Goal: Navigation & Orientation: Find specific page/section

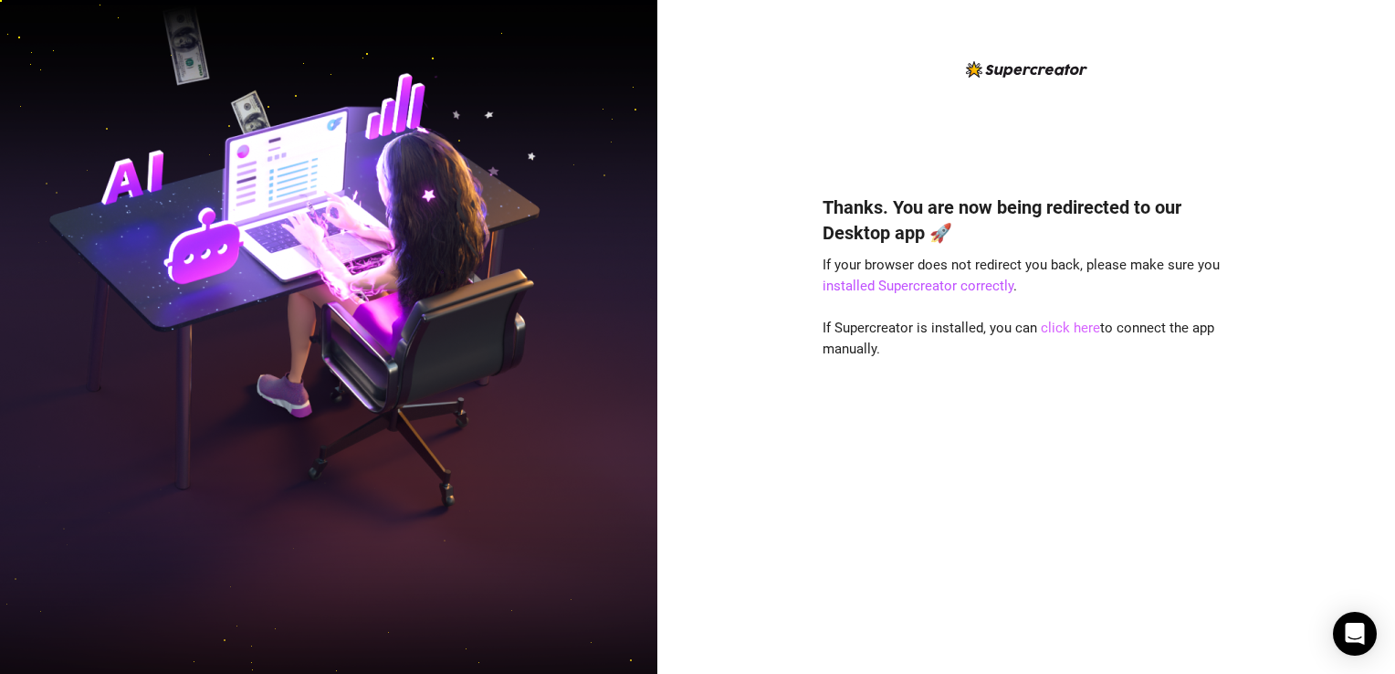
click at [1073, 327] on link "click here" at bounding box center [1070, 328] width 59 height 16
click at [1022, 394] on div "Thanks. You are now being redirected to our Desktop app 🚀 If your browser does …" at bounding box center [1026, 407] width 407 height 475
click at [920, 289] on link "installed Supercreator correctly" at bounding box center [918, 286] width 191 height 16
click at [978, 282] on link "installed Supercreator correctly" at bounding box center [918, 286] width 191 height 16
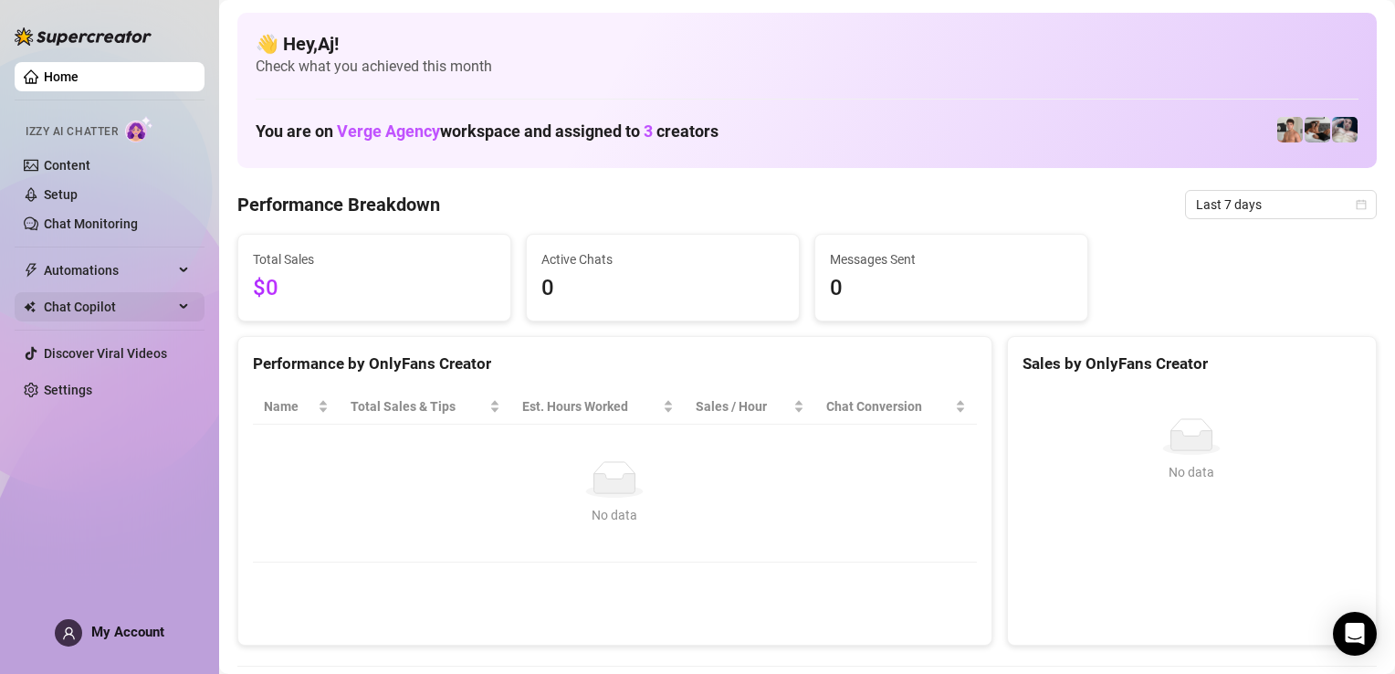
click at [176, 301] on div "Chat Copilot" at bounding box center [110, 306] width 190 height 29
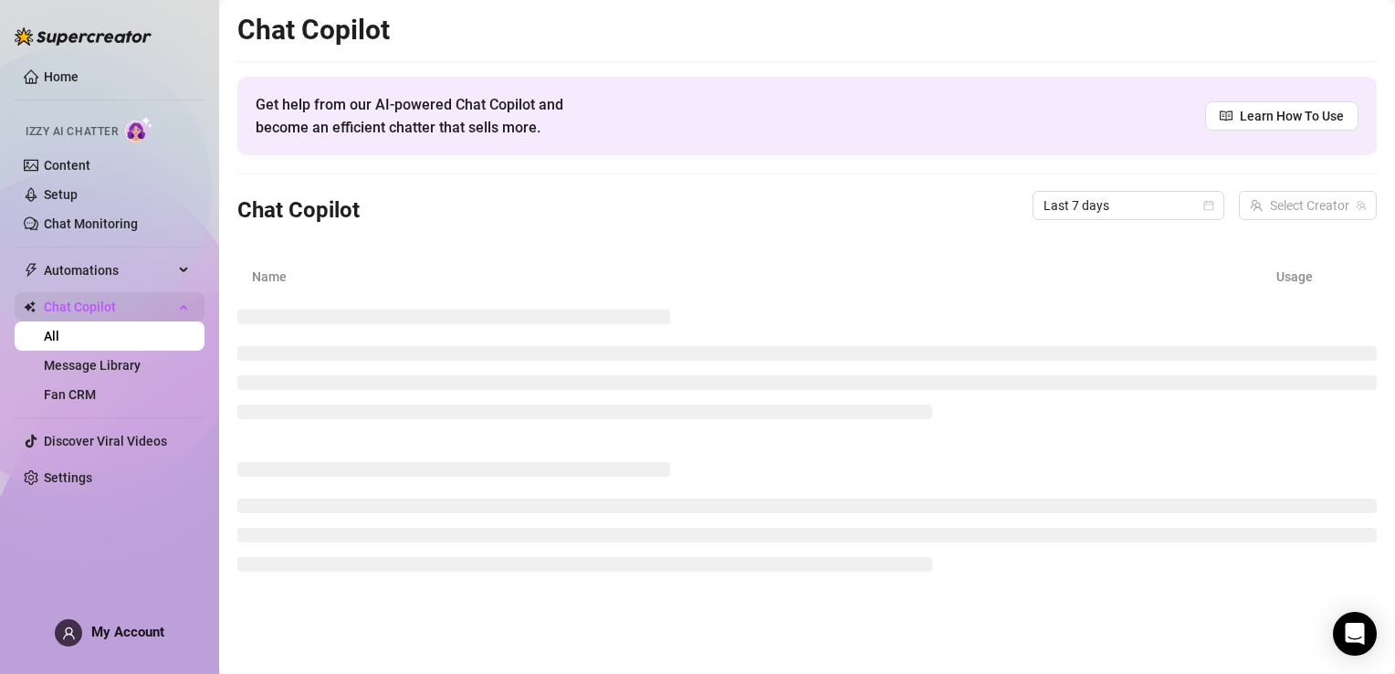
click at [175, 300] on div "Chat Copilot" at bounding box center [110, 306] width 190 height 29
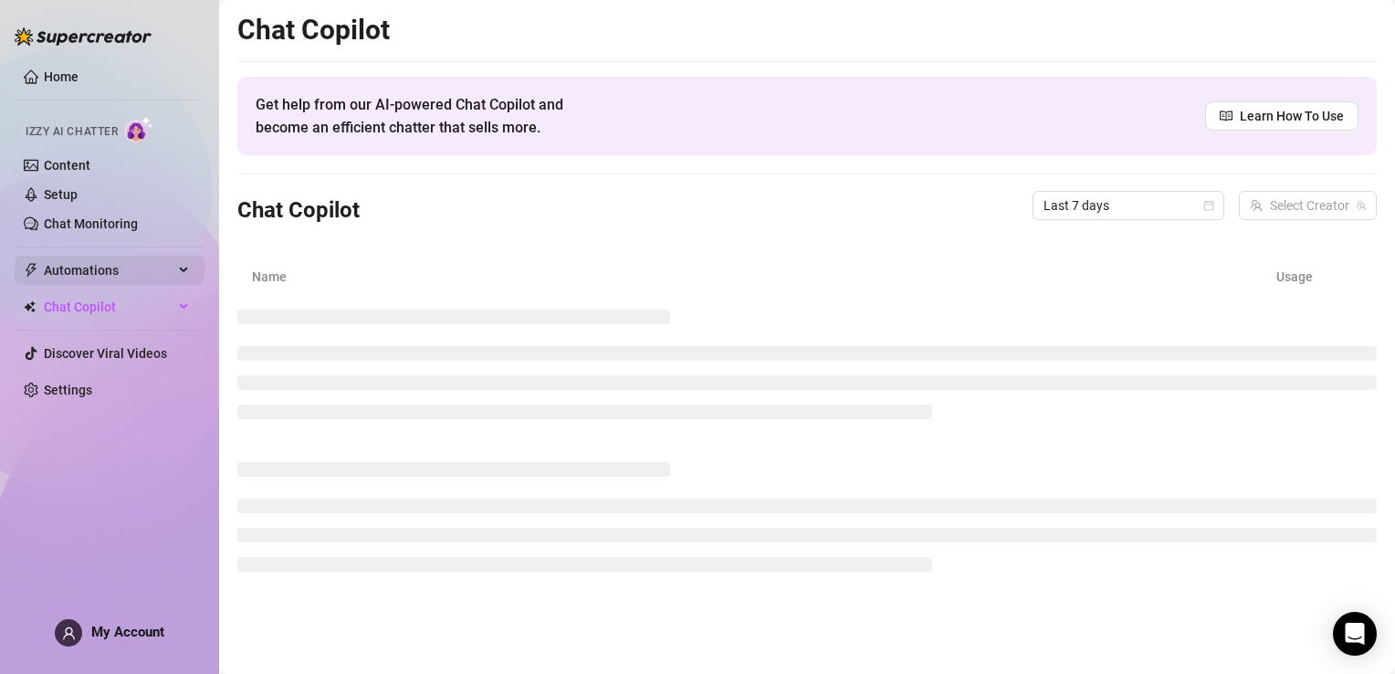
click at [181, 270] on icon at bounding box center [185, 270] width 9 height 0
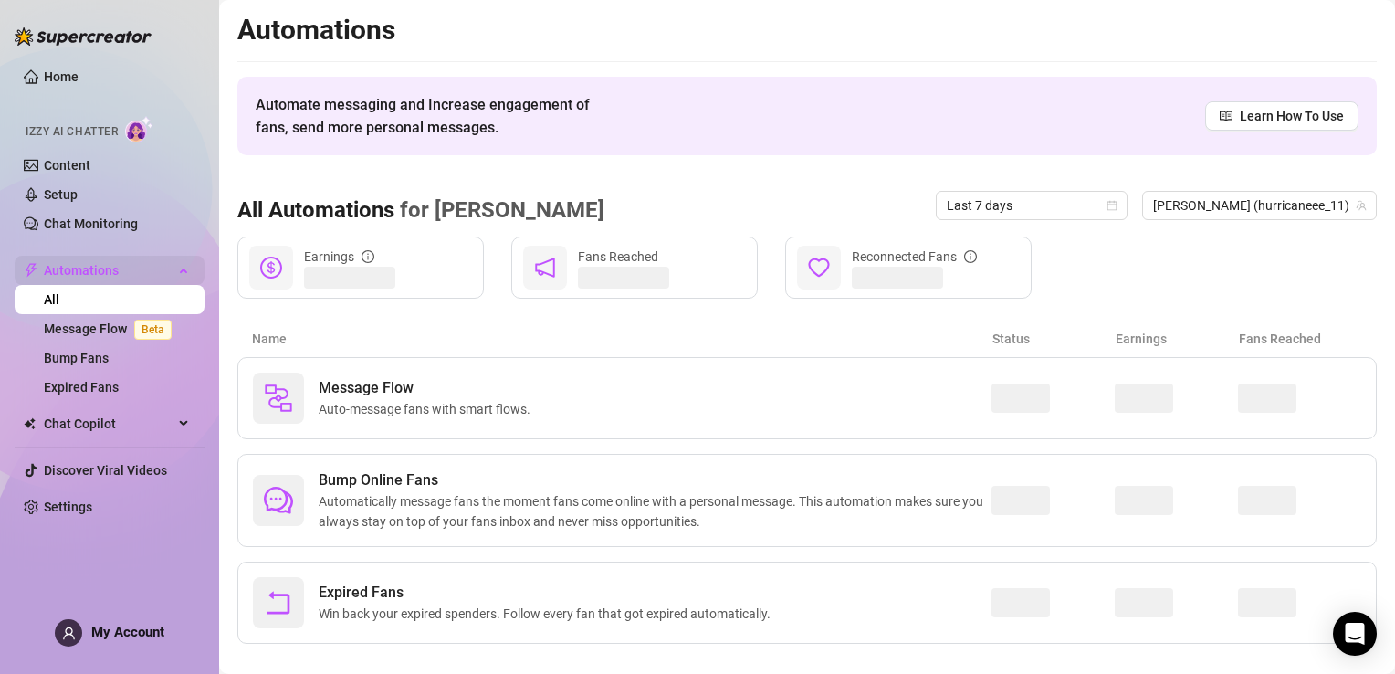
click at [180, 268] on div "Automations" at bounding box center [110, 270] width 190 height 29
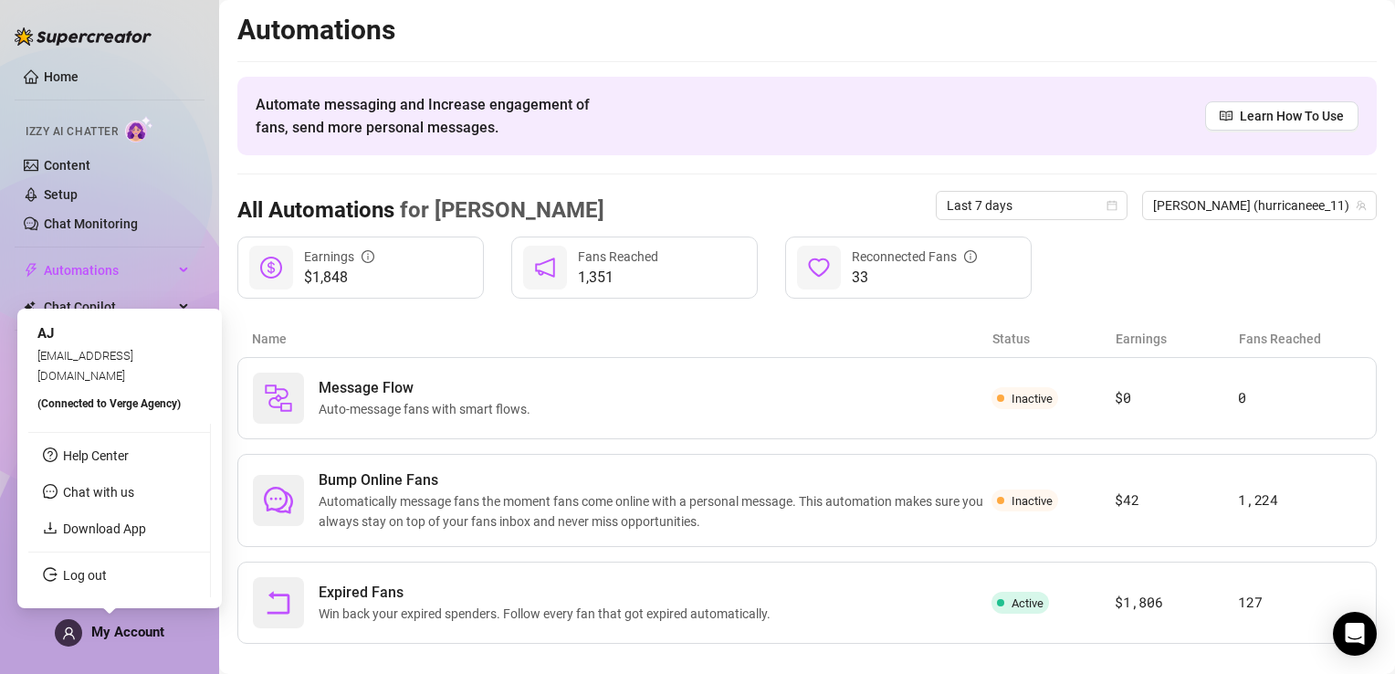
click at [129, 634] on span "My Account" at bounding box center [127, 632] width 73 height 16
click at [76, 384] on div "[EMAIL_ADDRESS][DOMAIN_NAME]" at bounding box center [119, 364] width 164 height 41
click at [102, 634] on span "My Account" at bounding box center [127, 632] width 73 height 16
click at [55, 628] on span at bounding box center [68, 632] width 27 height 27
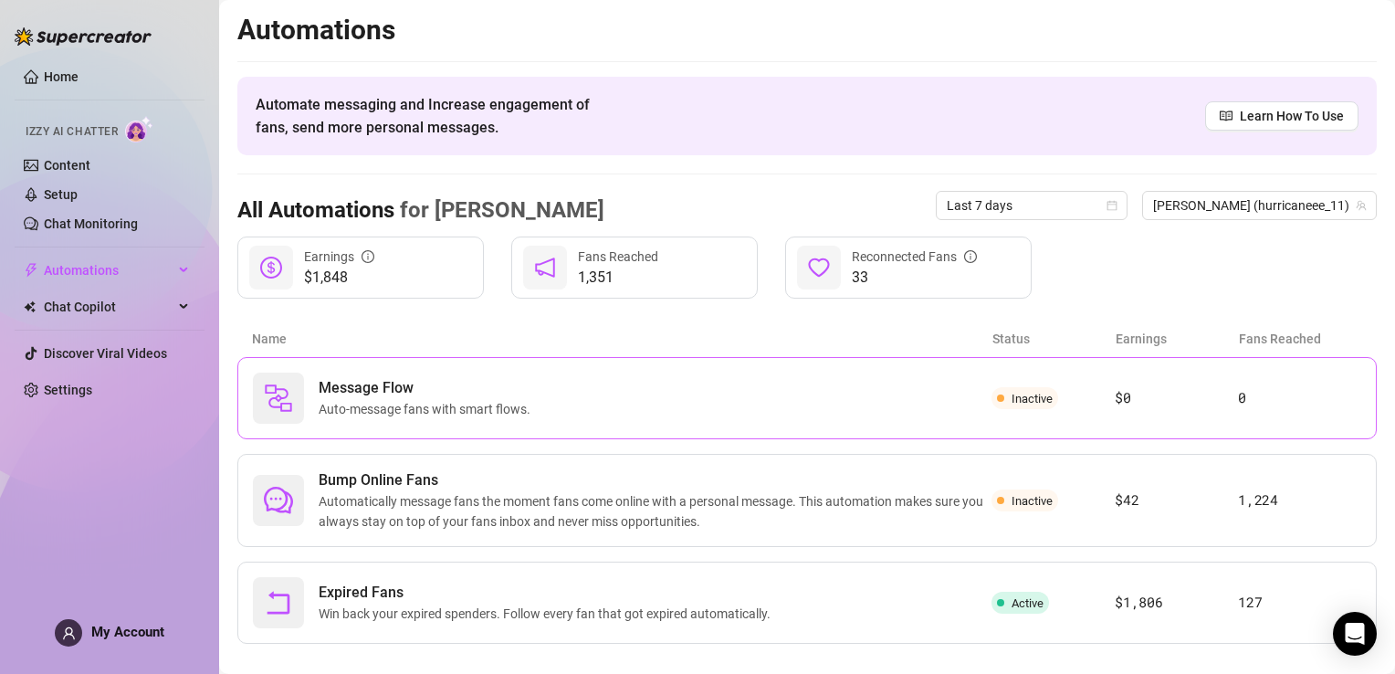
scroll to position [22, 0]
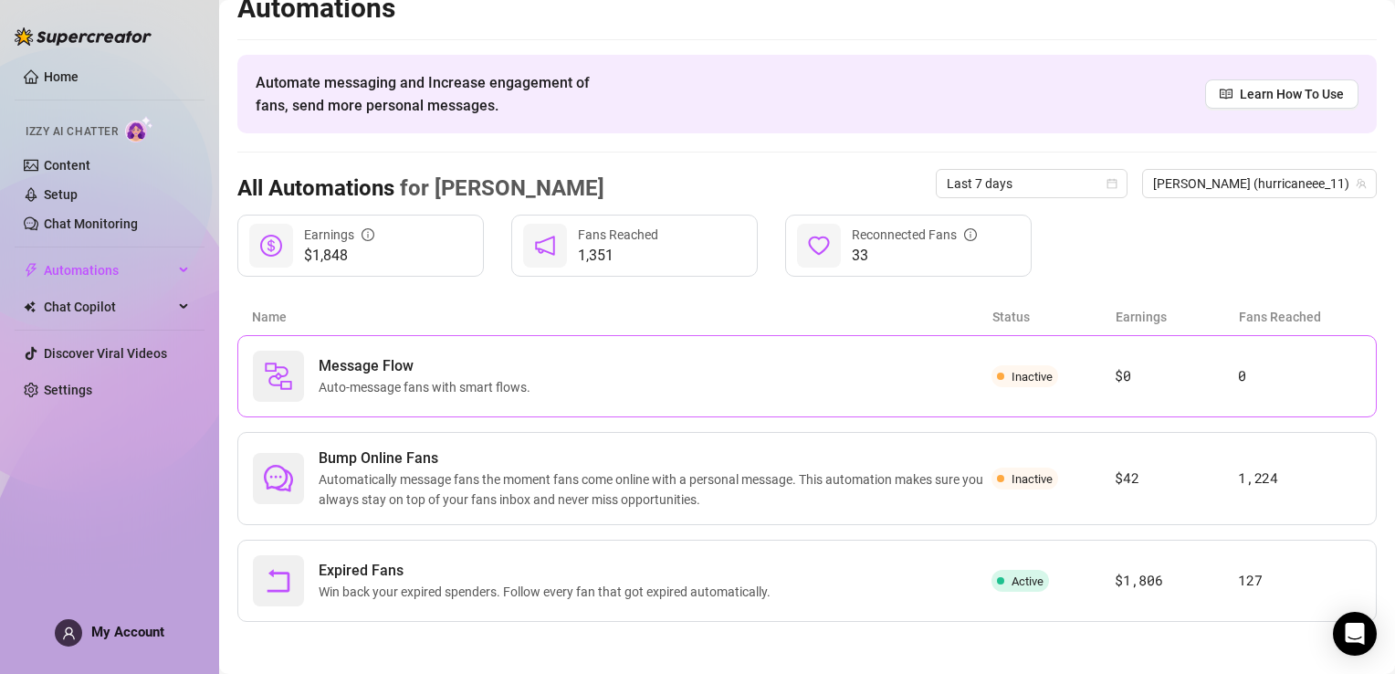
click at [1035, 371] on span "Inactive" at bounding box center [1032, 377] width 41 height 14
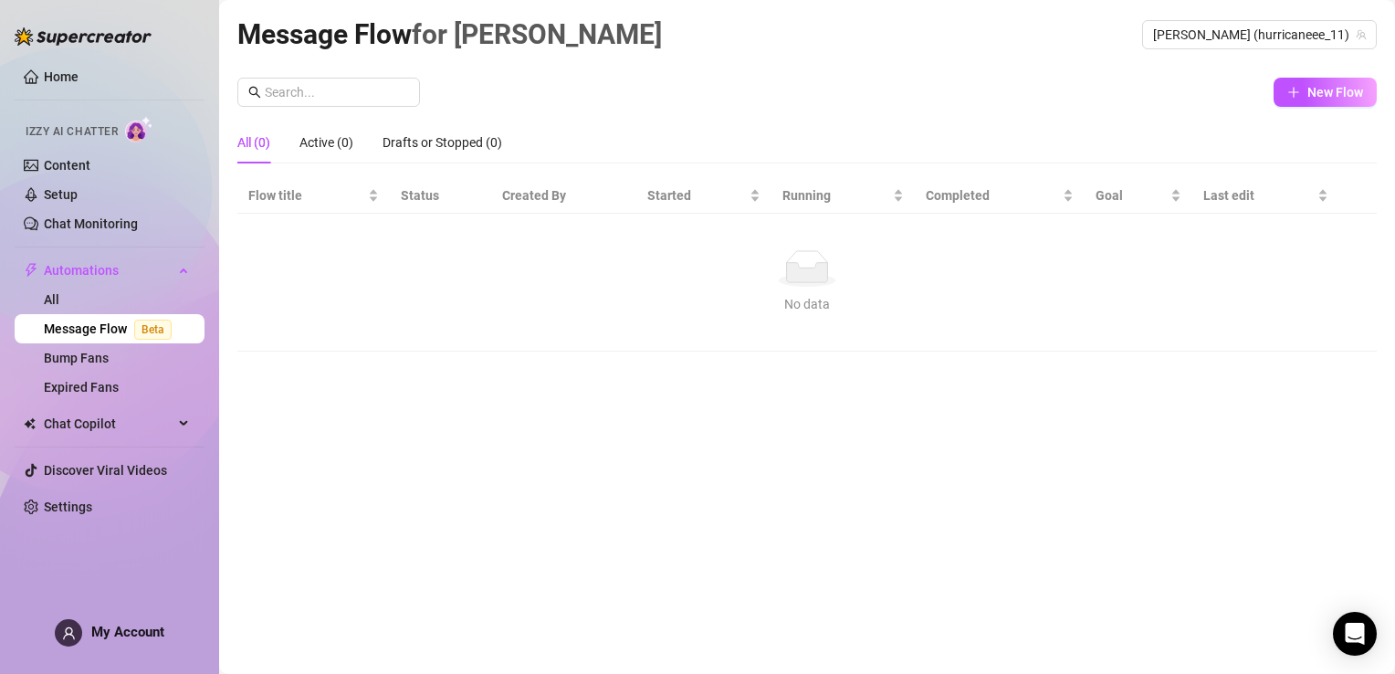
click at [253, 148] on div "All (0)" at bounding box center [253, 142] width 33 height 20
click at [314, 150] on div "Active (0)" at bounding box center [327, 142] width 54 height 20
click at [106, 365] on link "Bump Fans" at bounding box center [76, 358] width 65 height 15
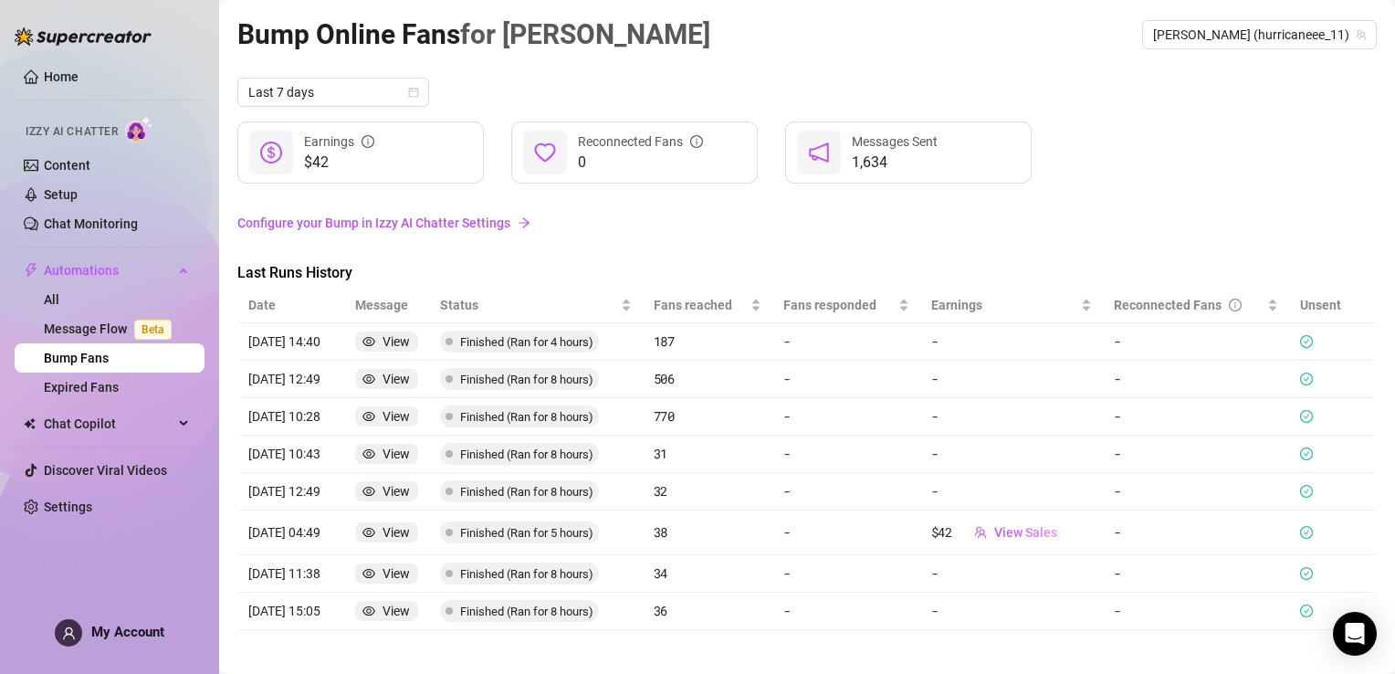
scroll to position [8, 0]
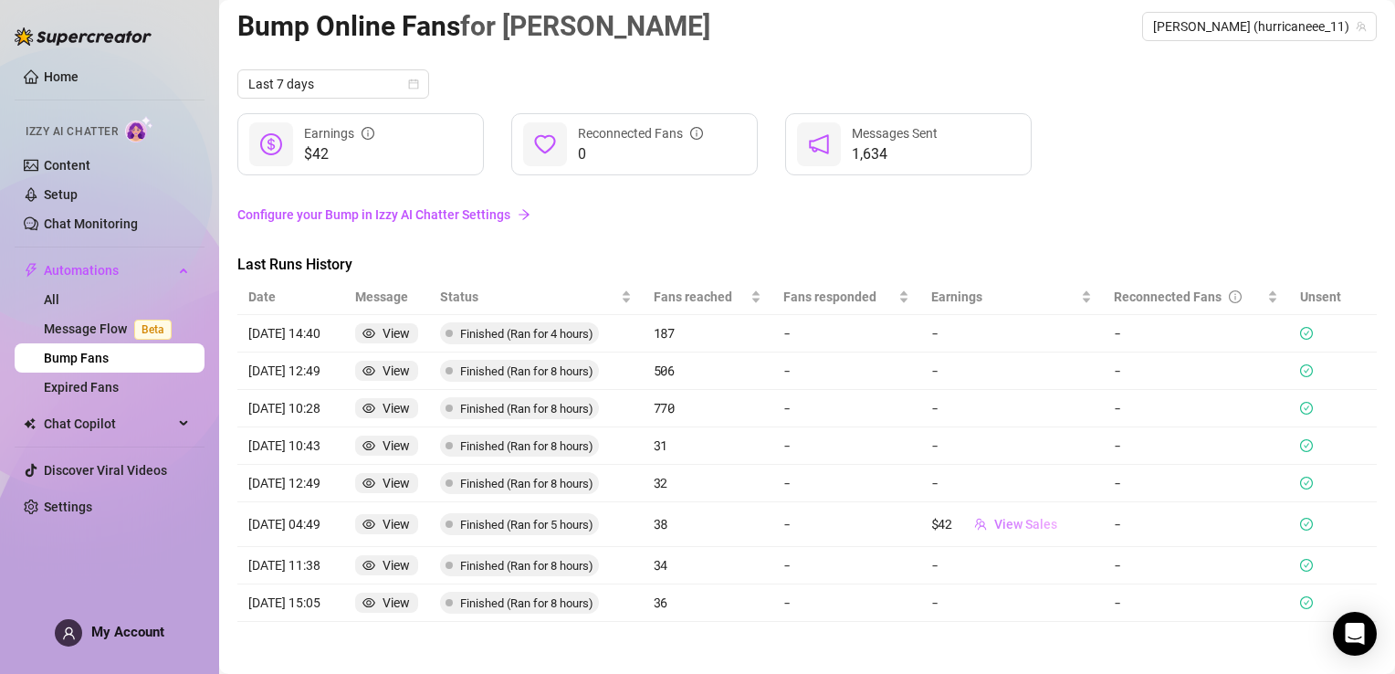
click at [997, 523] on span "View Sales" at bounding box center [1025, 524] width 63 height 15
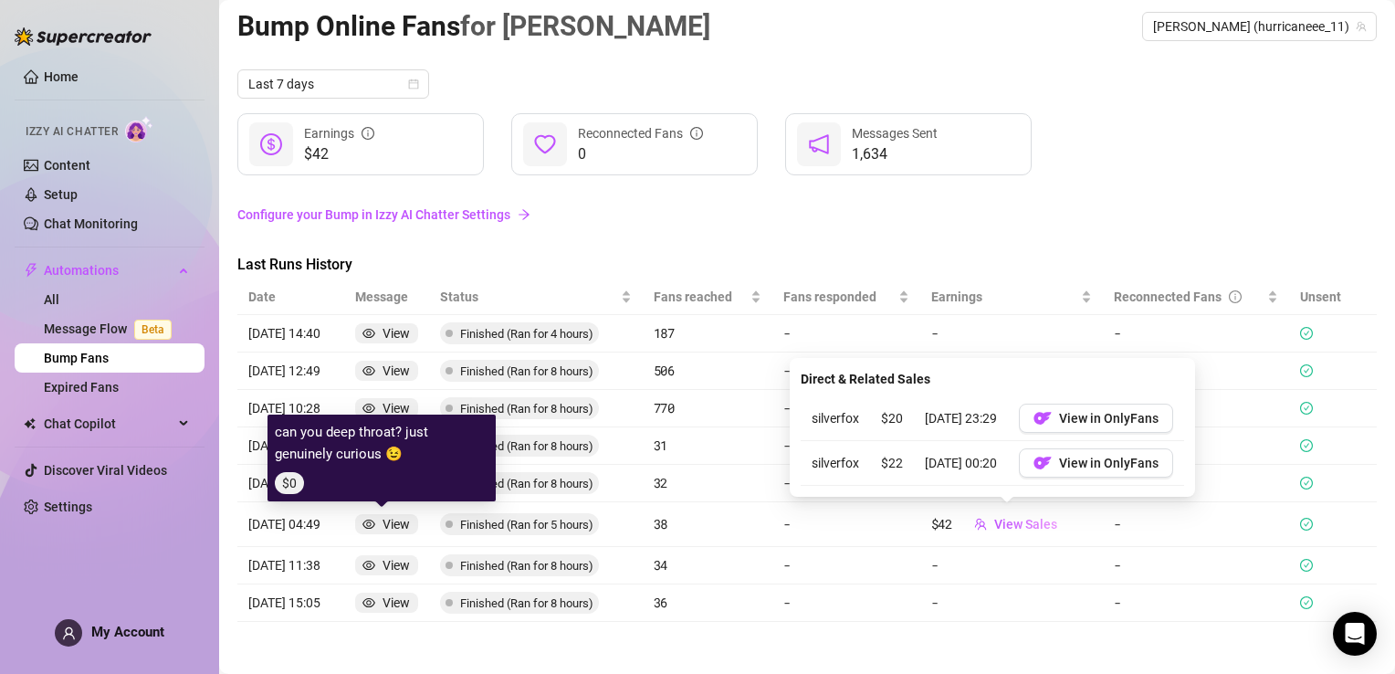
click at [384, 522] on div "View" at bounding box center [396, 524] width 27 height 20
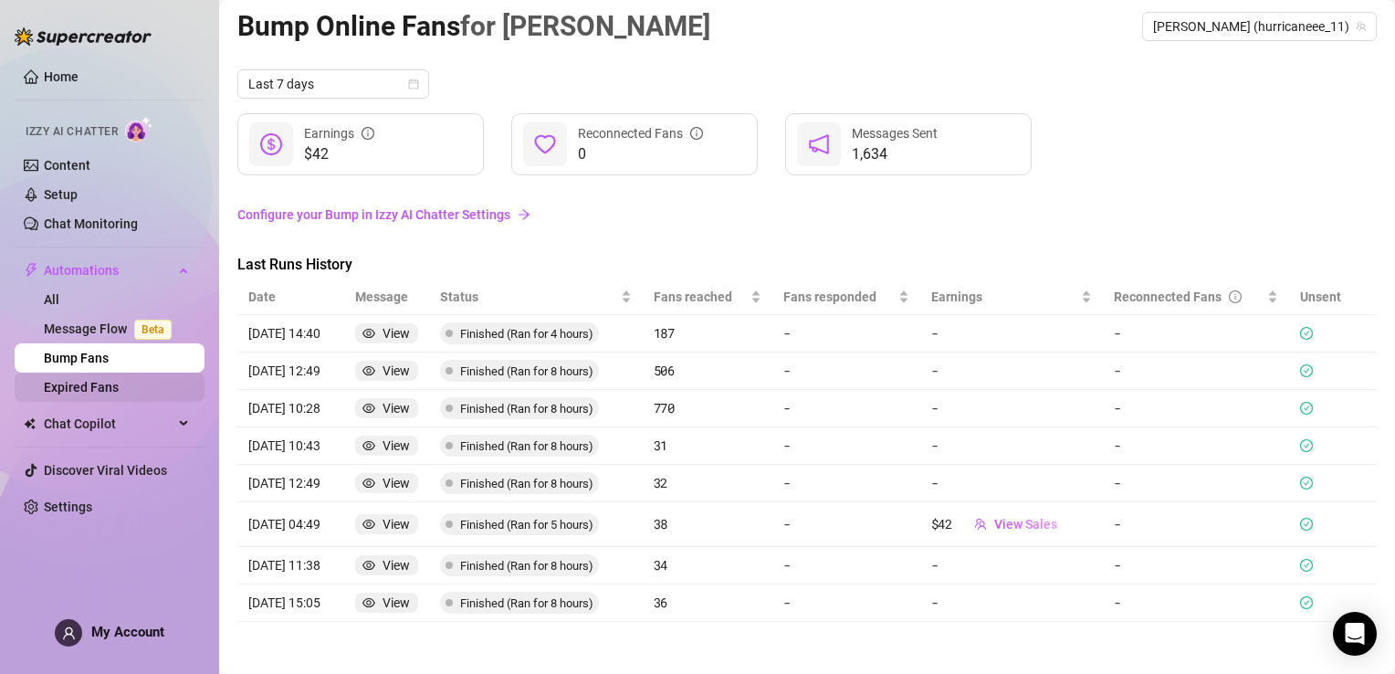
click at [119, 390] on link "Expired Fans" at bounding box center [81, 387] width 75 height 15
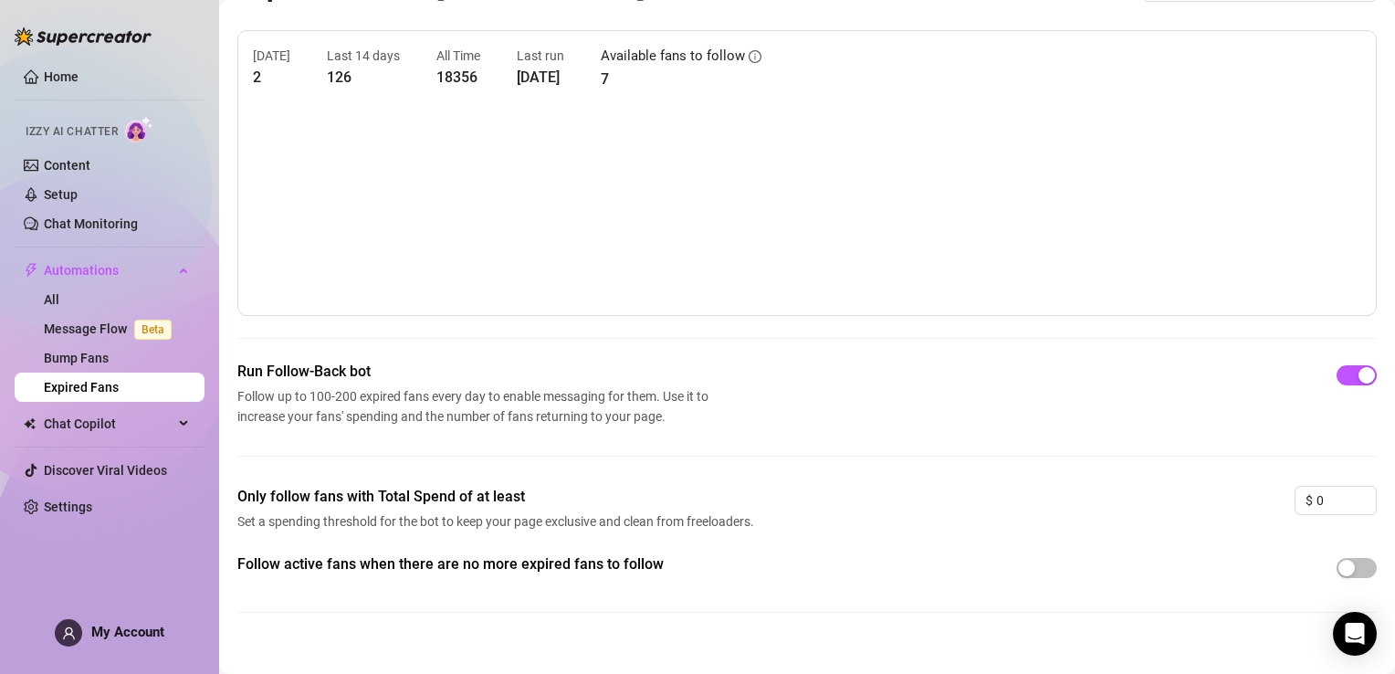
scroll to position [68, 0]
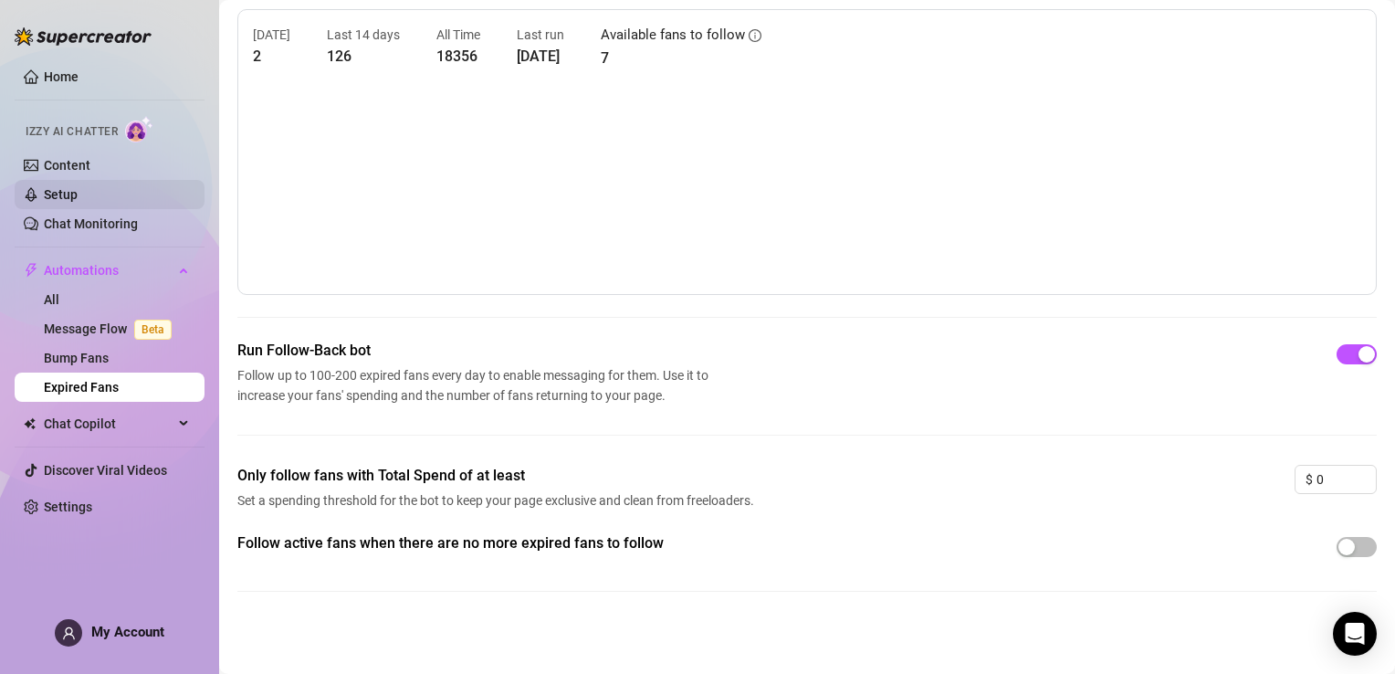
click at [78, 190] on link "Setup" at bounding box center [61, 194] width 34 height 15
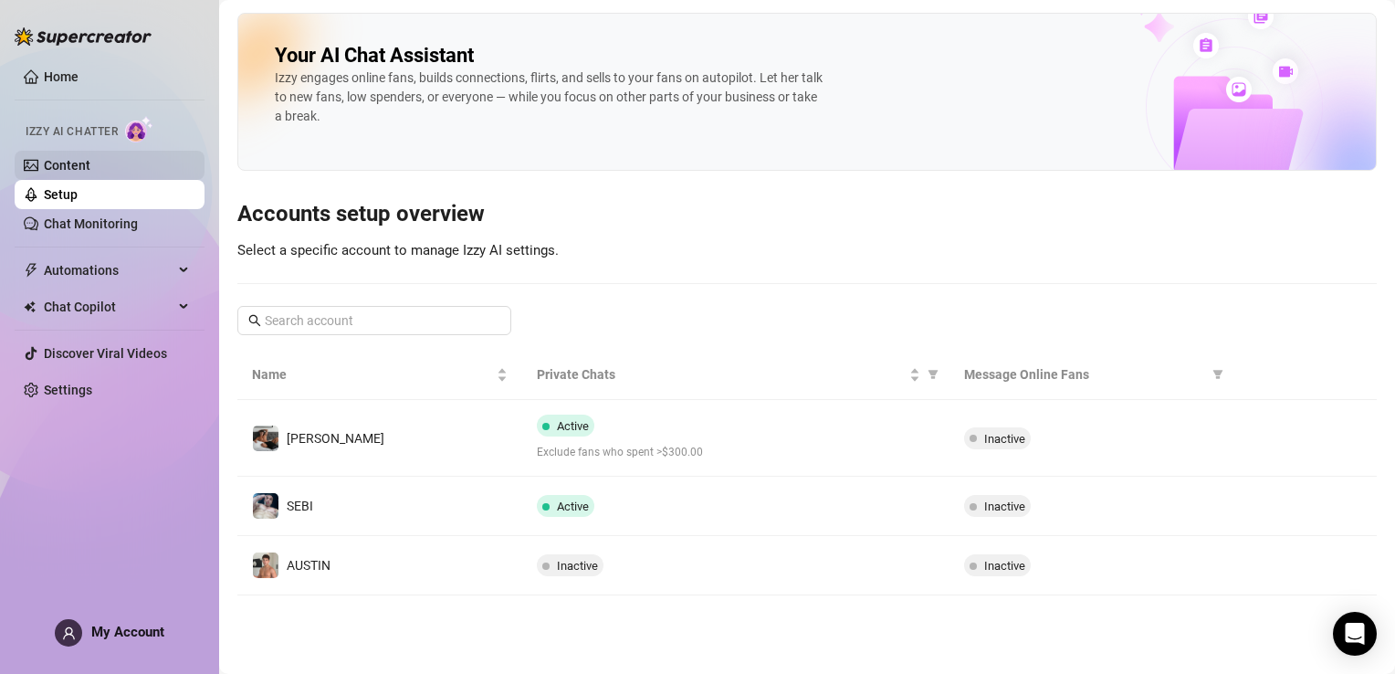
click at [68, 167] on link "Content" at bounding box center [67, 165] width 47 height 15
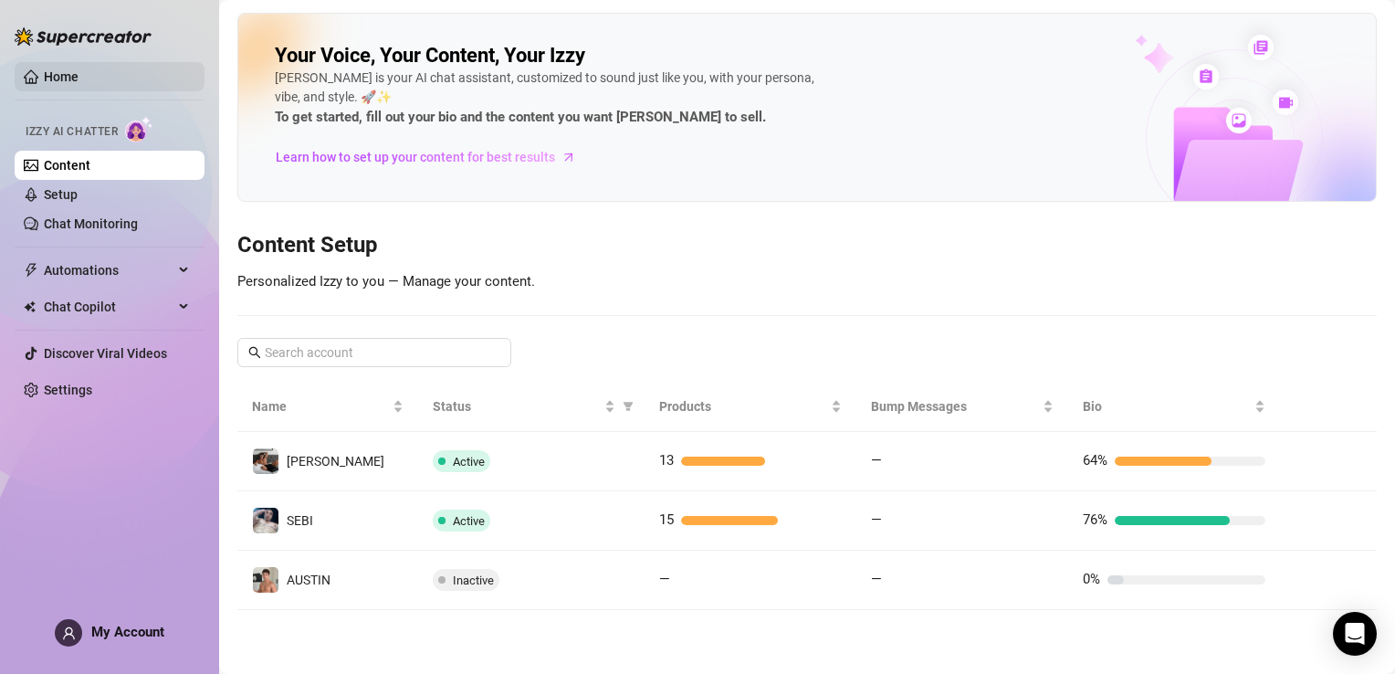
click at [52, 78] on link "Home" at bounding box center [61, 76] width 35 height 15
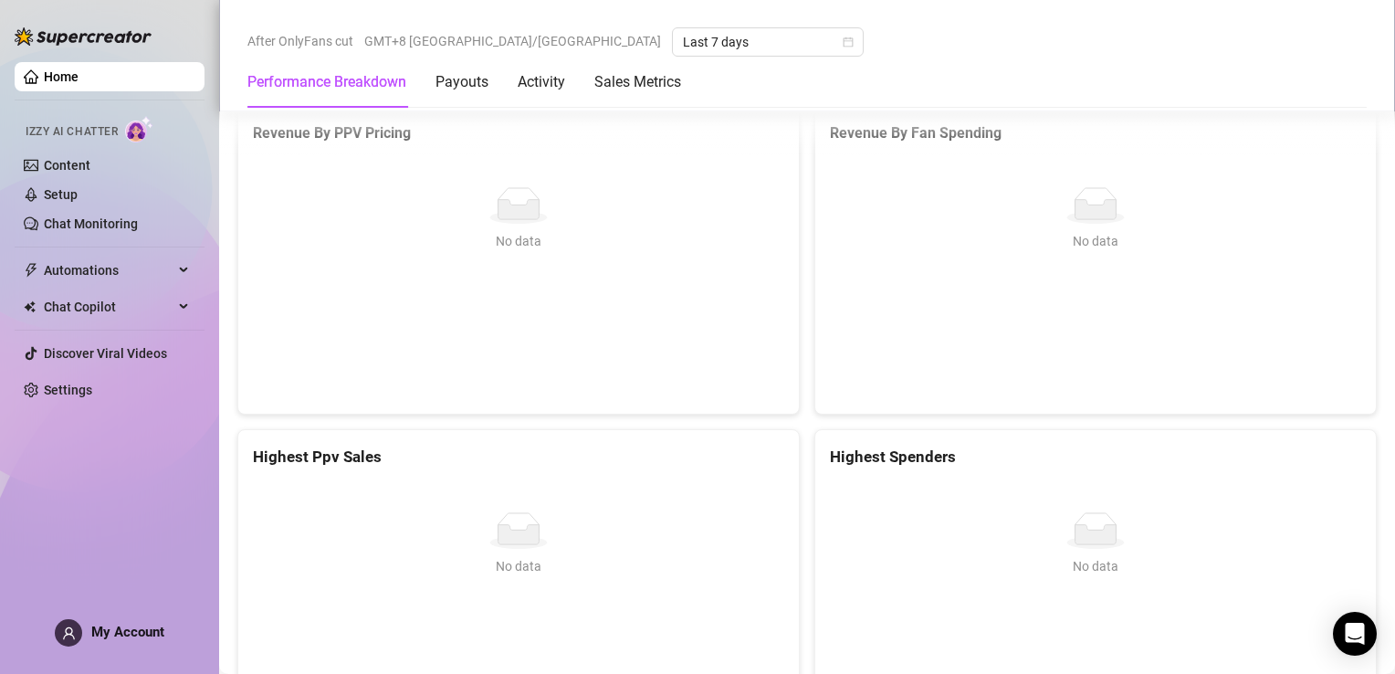
scroll to position [2535, 0]
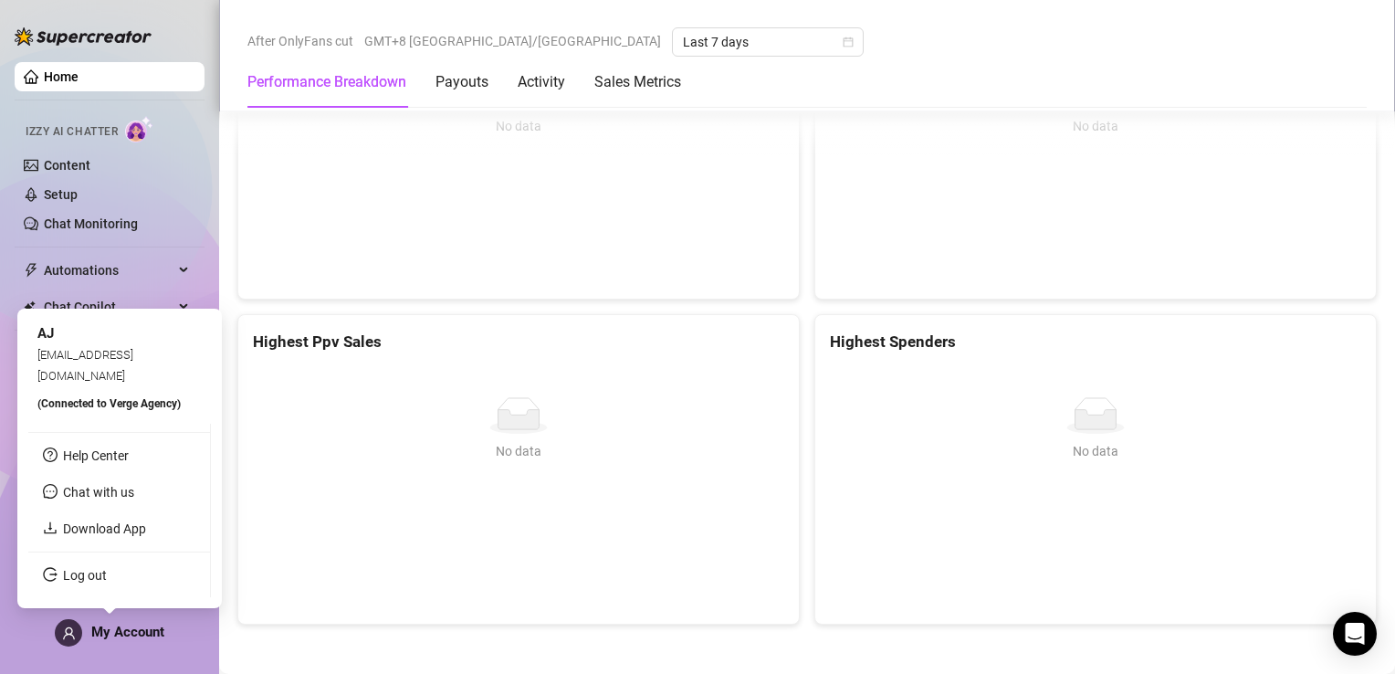
click at [100, 631] on span "My Account" at bounding box center [127, 632] width 73 height 16
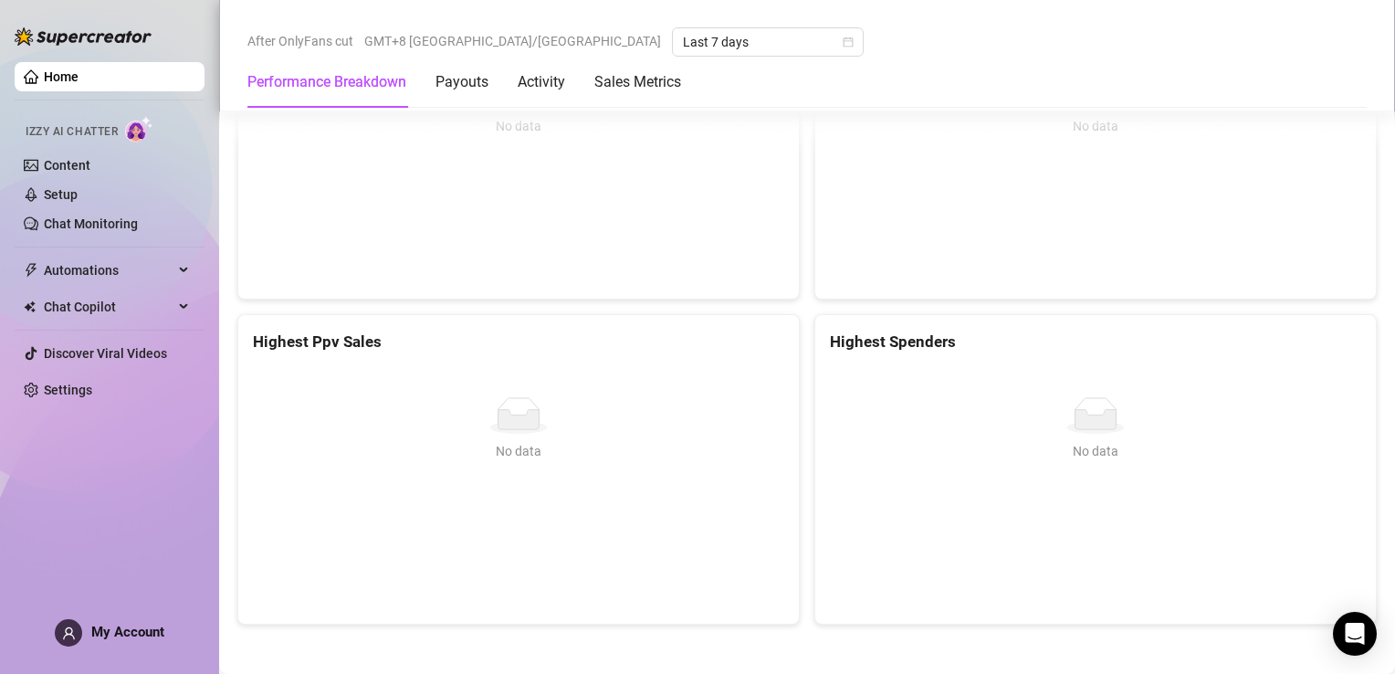
click at [1247, 444] on div "No data" at bounding box center [1095, 451] width 517 height 20
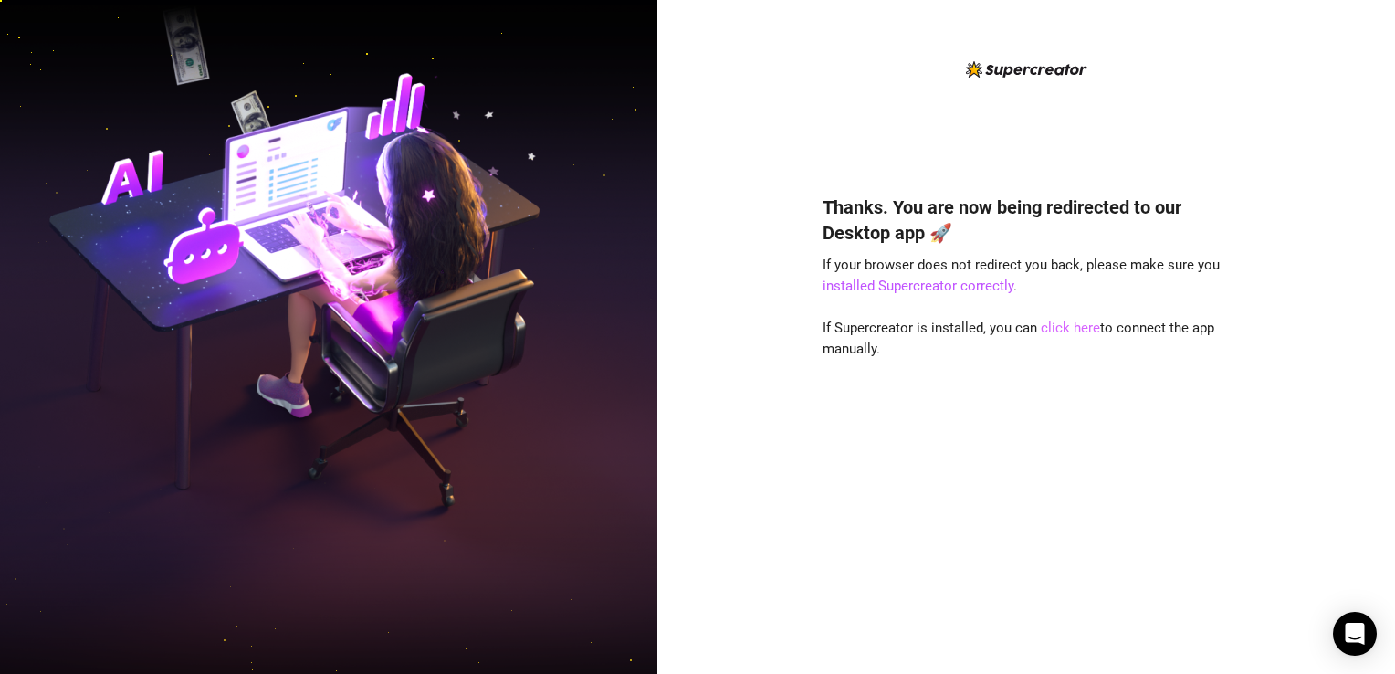
click at [1066, 327] on link "click here" at bounding box center [1070, 328] width 59 height 16
click at [1085, 329] on link "click here" at bounding box center [1070, 328] width 59 height 16
